Goal: Task Accomplishment & Management: Use online tool/utility

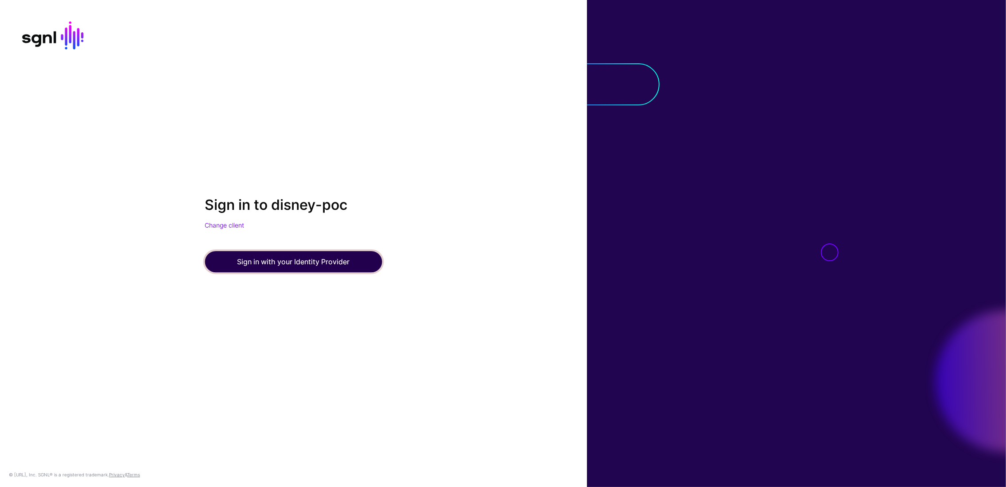
click at [300, 254] on button "Sign in with your Identity Provider" at bounding box center [293, 262] width 177 height 21
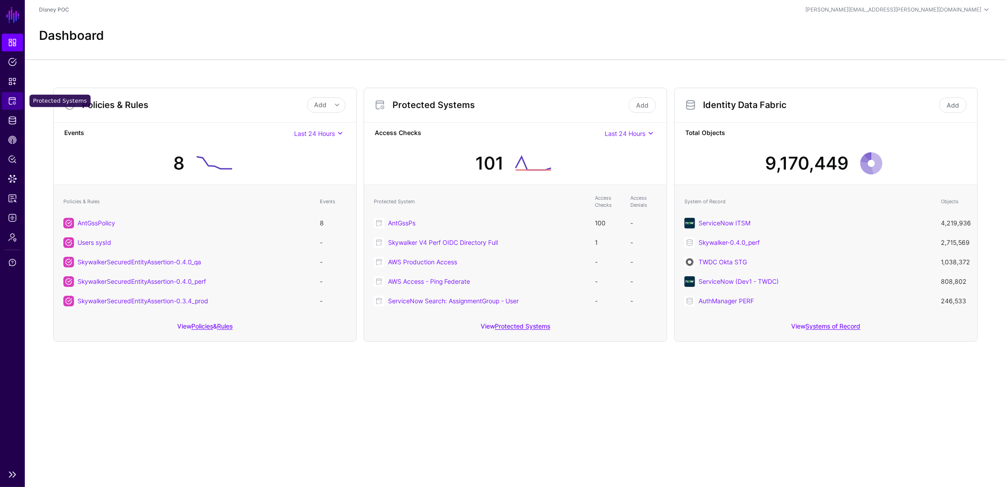
click at [8, 105] on span "Protected Systems" at bounding box center [12, 101] width 9 height 9
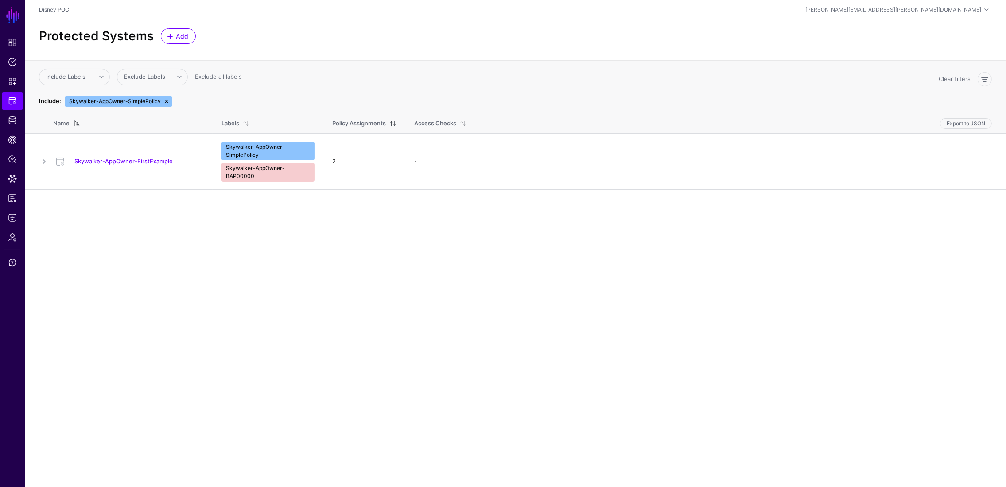
click at [163, 100] on link at bounding box center [166, 101] width 7 height 7
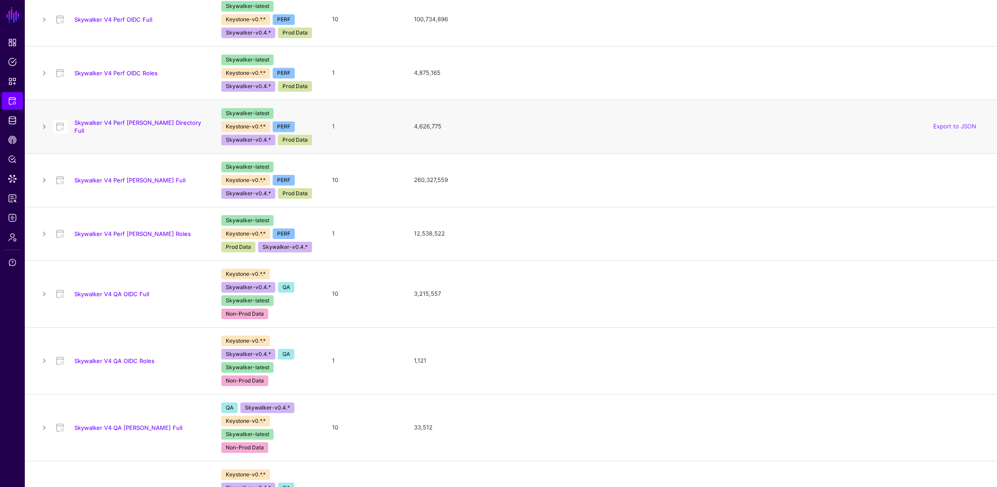
scroll to position [1470, 0]
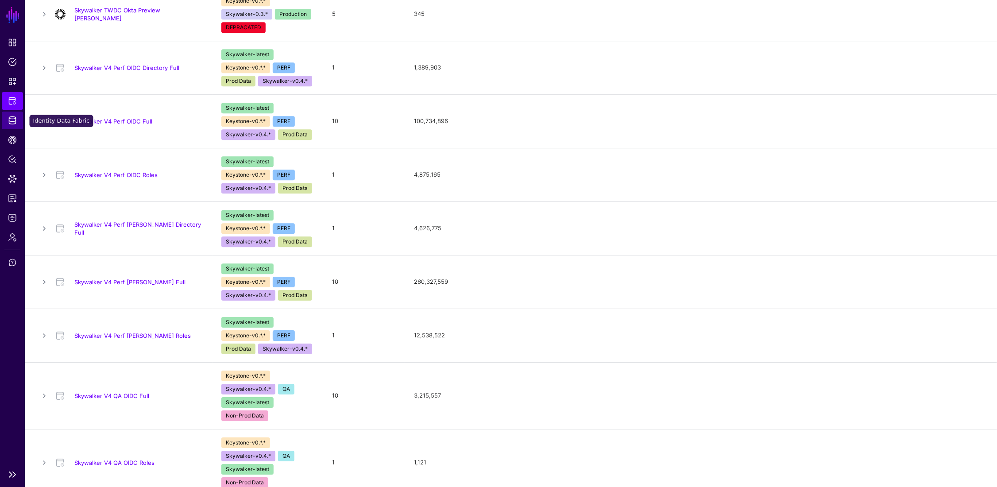
click at [13, 126] on link "Identity Data Fabric" at bounding box center [12, 121] width 21 height 18
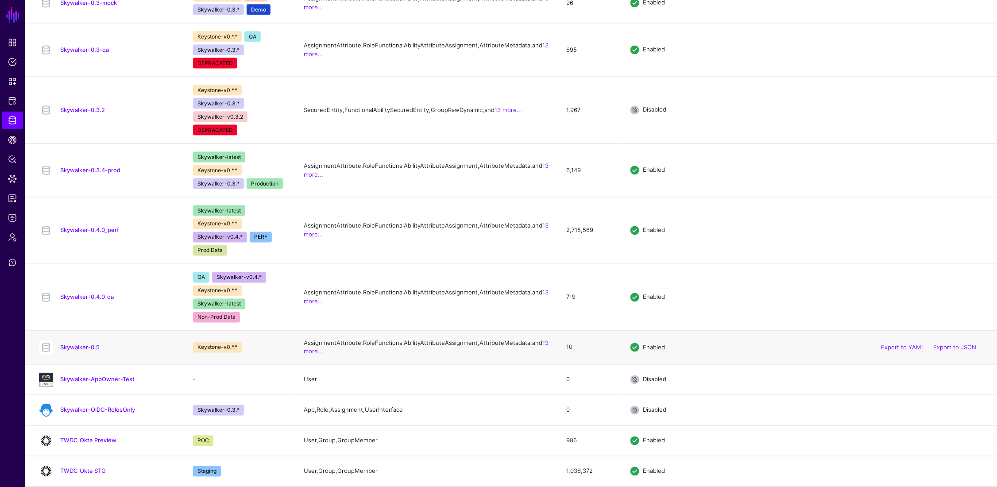
scroll to position [870, 0]
click at [79, 351] on link "Skywalker-0.5" at bounding box center [79, 347] width 39 height 7
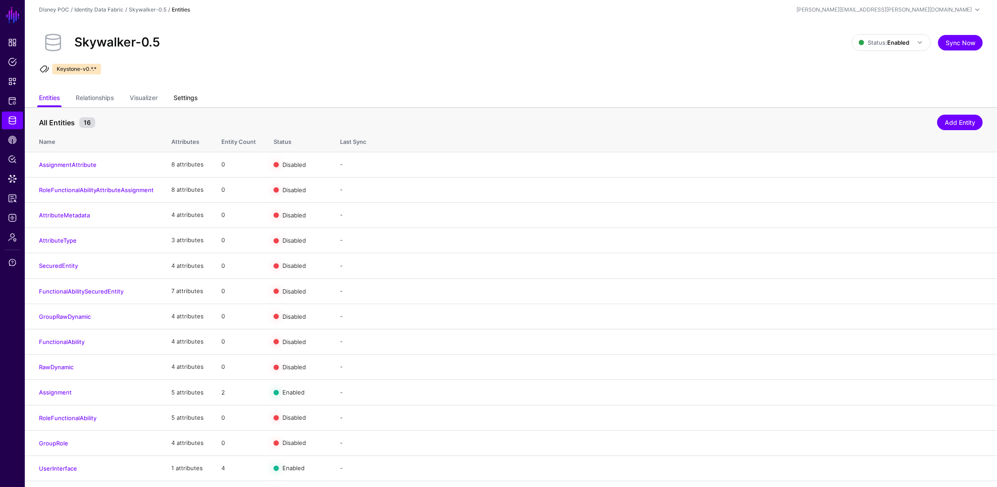
click at [190, 97] on link "Settings" at bounding box center [186, 98] width 24 height 17
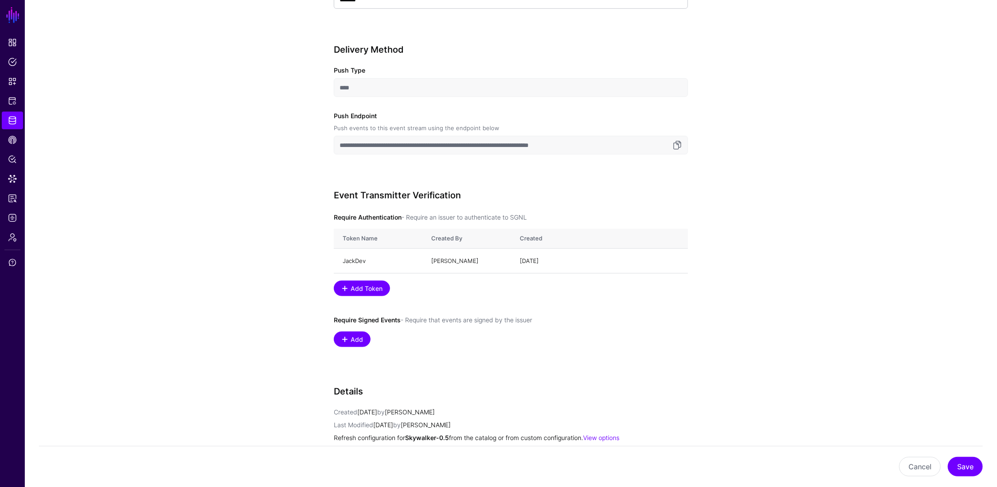
scroll to position [499, 0]
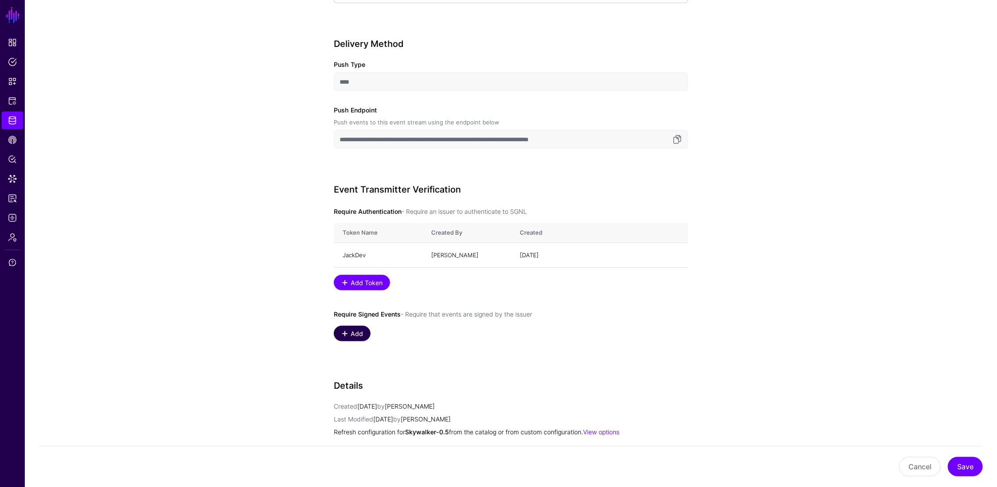
click at [351, 337] on span "Add" at bounding box center [357, 333] width 15 height 9
click at [352, 338] on span "Select an option" at bounding box center [362, 335] width 45 height 7
click at [237, 300] on app-datasources-details-form "**********" at bounding box center [511, 117] width 972 height 1019
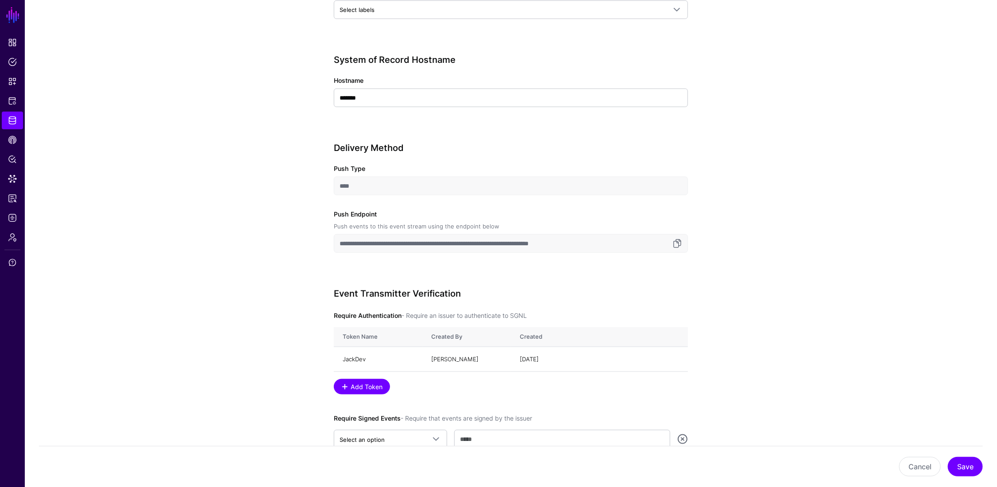
scroll to position [441, 0]
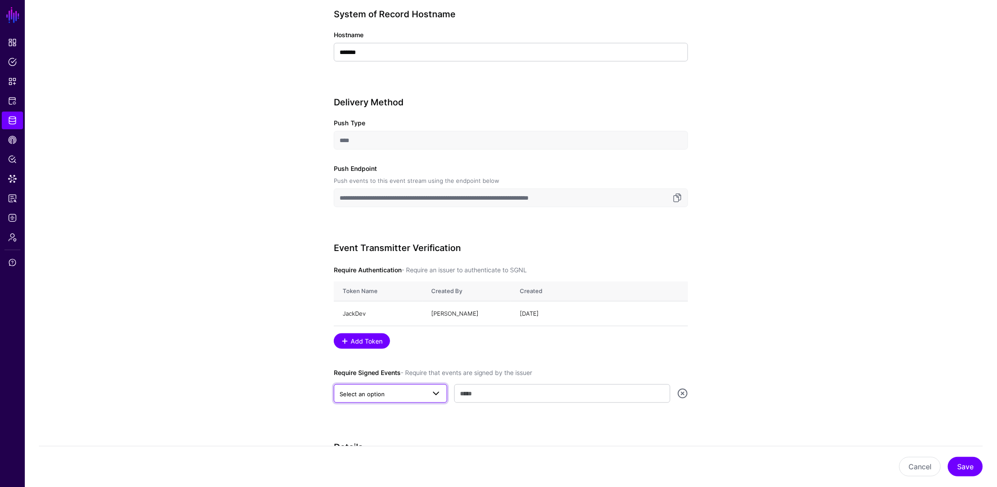
click at [399, 389] on link "Select an option" at bounding box center [390, 393] width 113 height 19
